Goal: Information Seeking & Learning: Learn about a topic

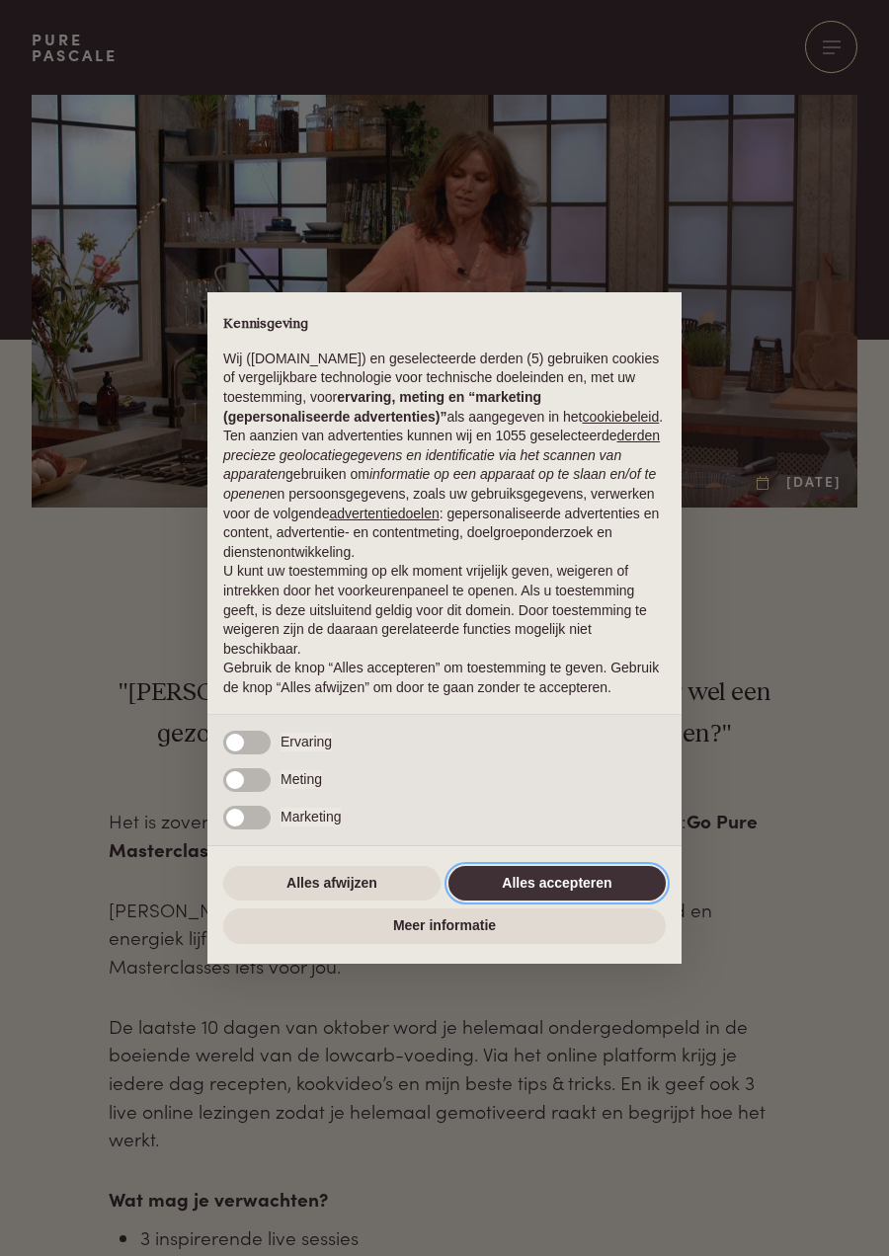
click at [544, 885] on button "Alles accepteren" at bounding box center [556, 884] width 217 height 36
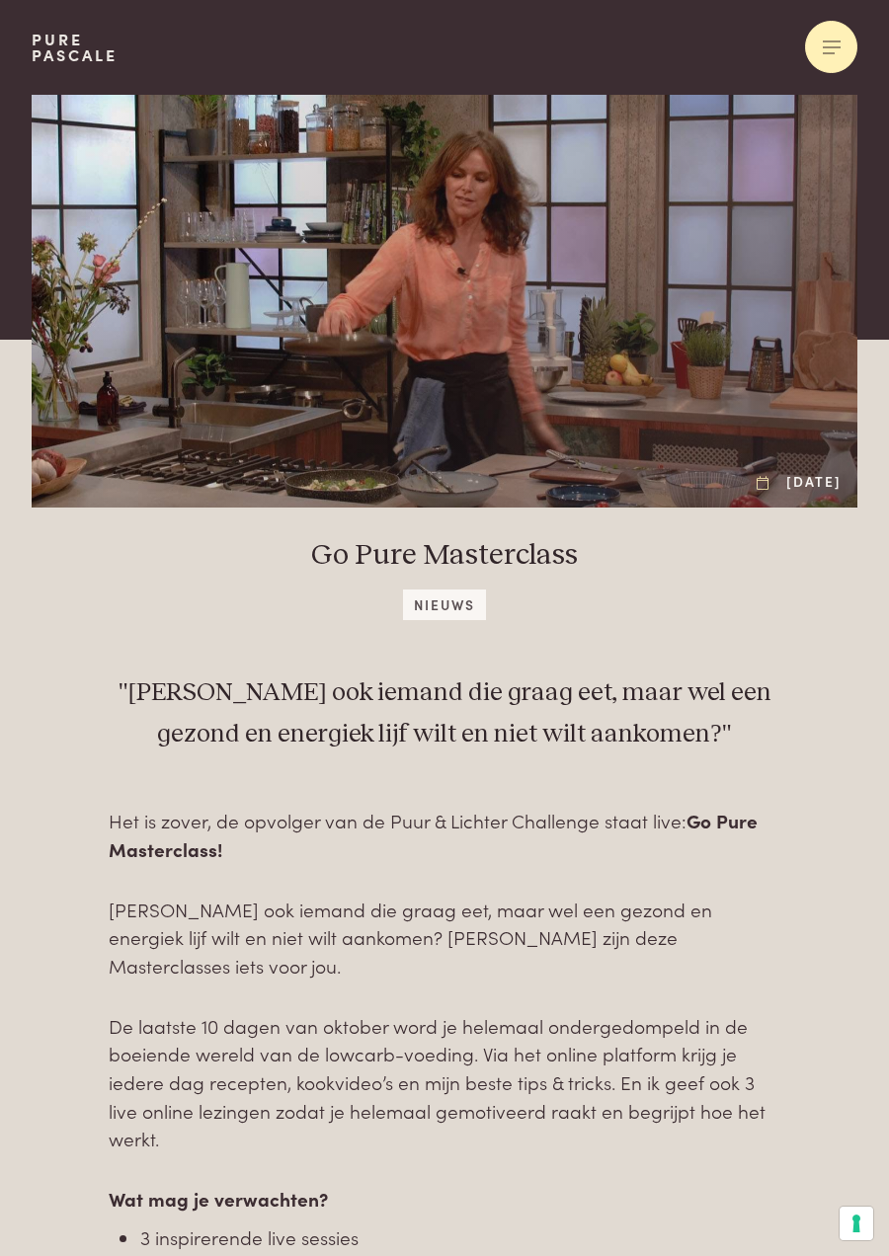
click at [829, 53] on span at bounding box center [829, 52] width 12 height 1
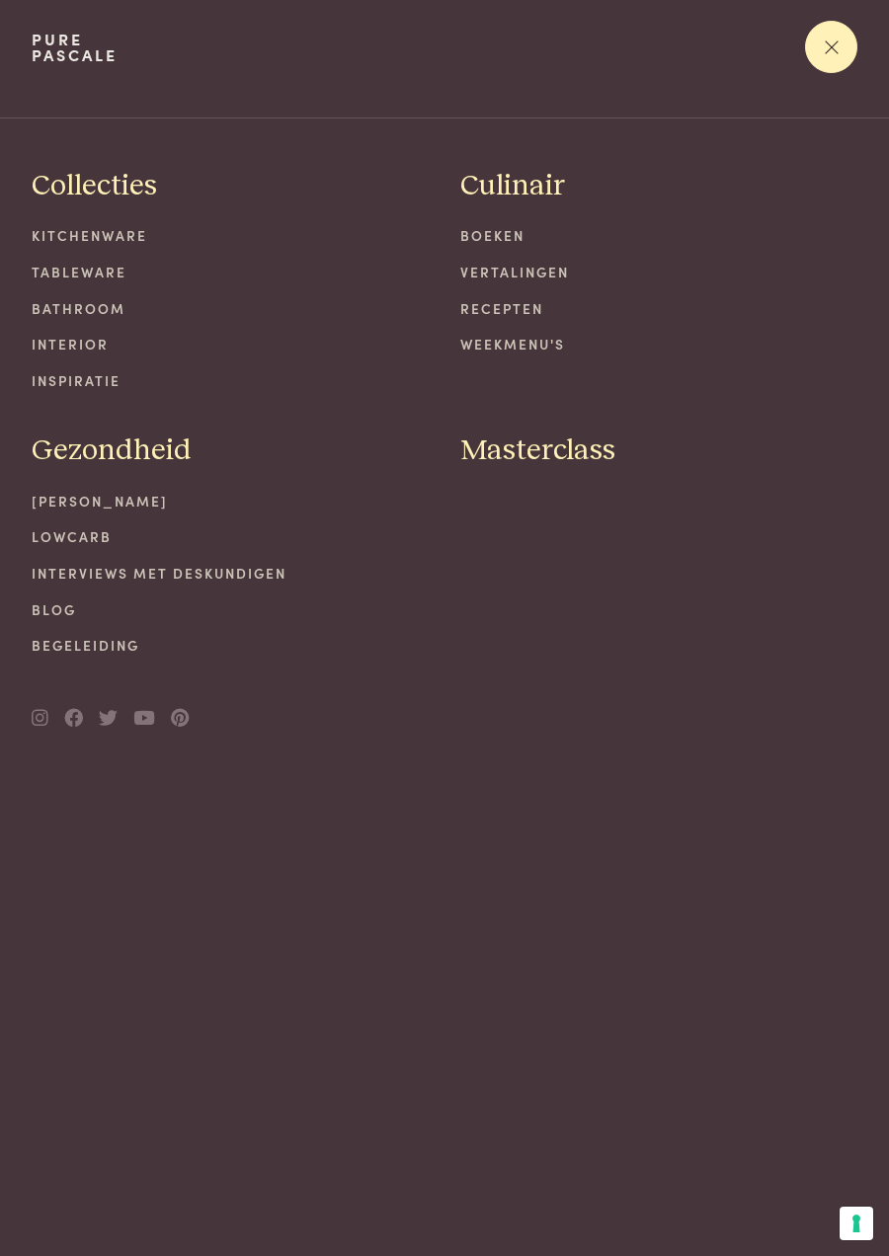
click at [835, 42] on span at bounding box center [831, 46] width 13 height 13
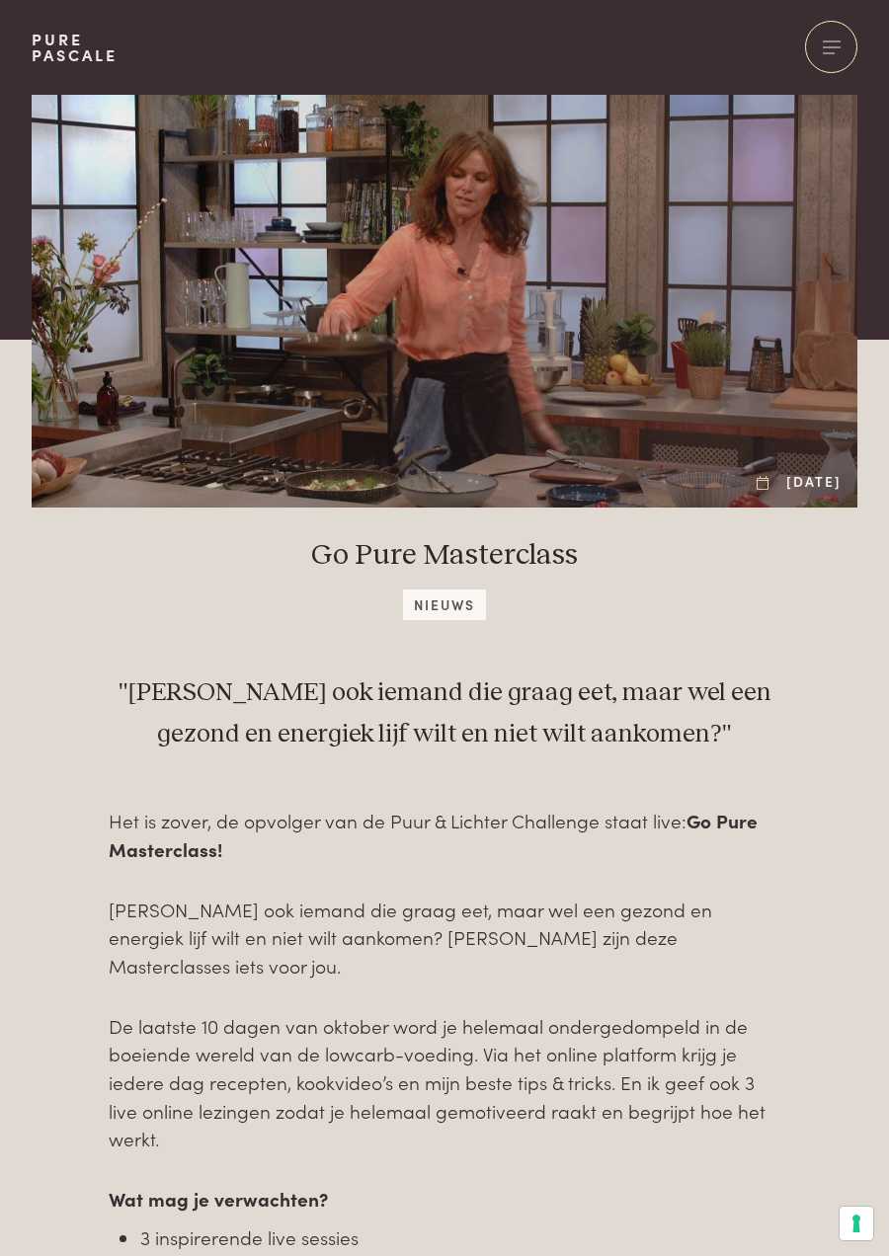
click at [558, 1185] on p "Wat mag je verwachten?" at bounding box center [444, 1199] width 671 height 29
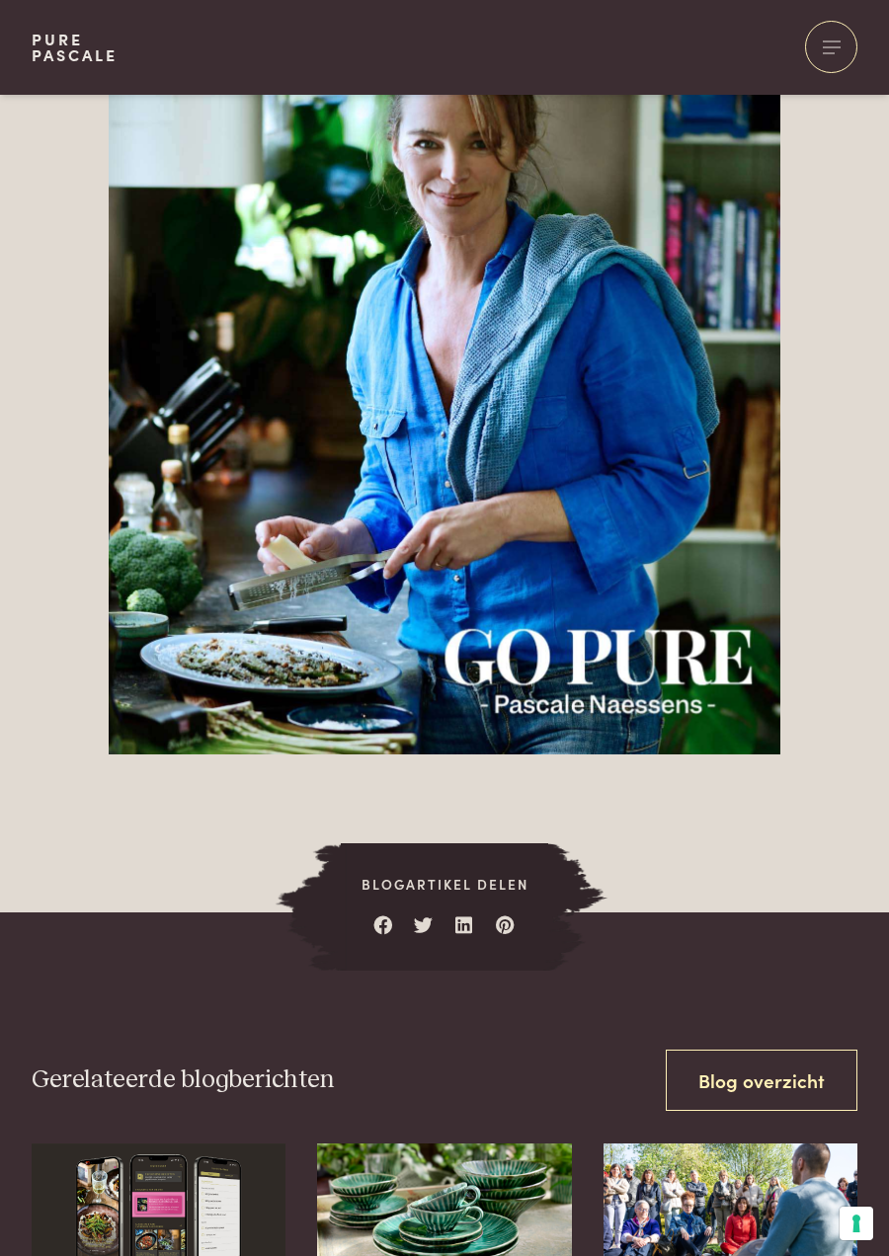
click at [582, 1091] on div "Gerelateerde blogberichten Blog overzicht" at bounding box center [445, 1080] width 826 height 63
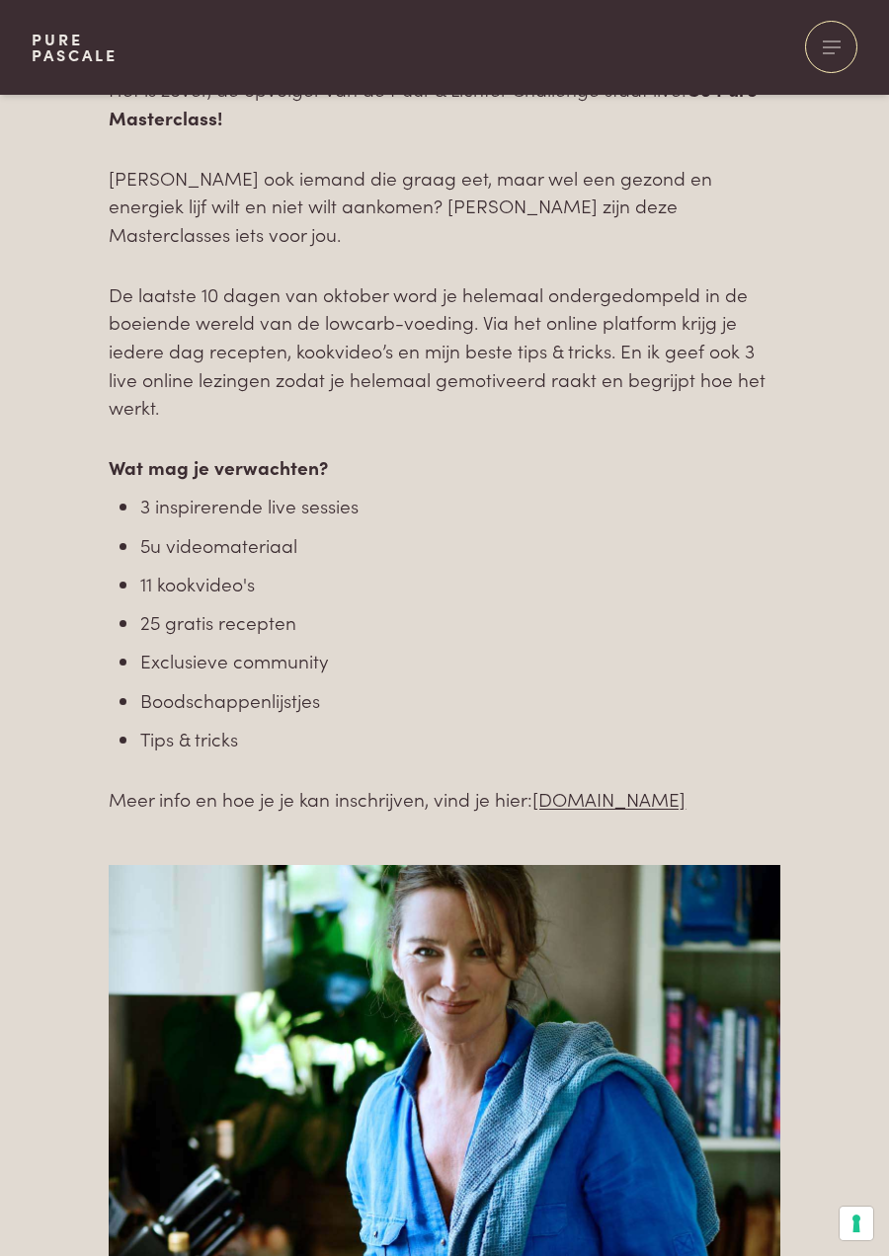
scroll to position [717, 0]
